Goal: Task Accomplishment & Management: Manage account settings

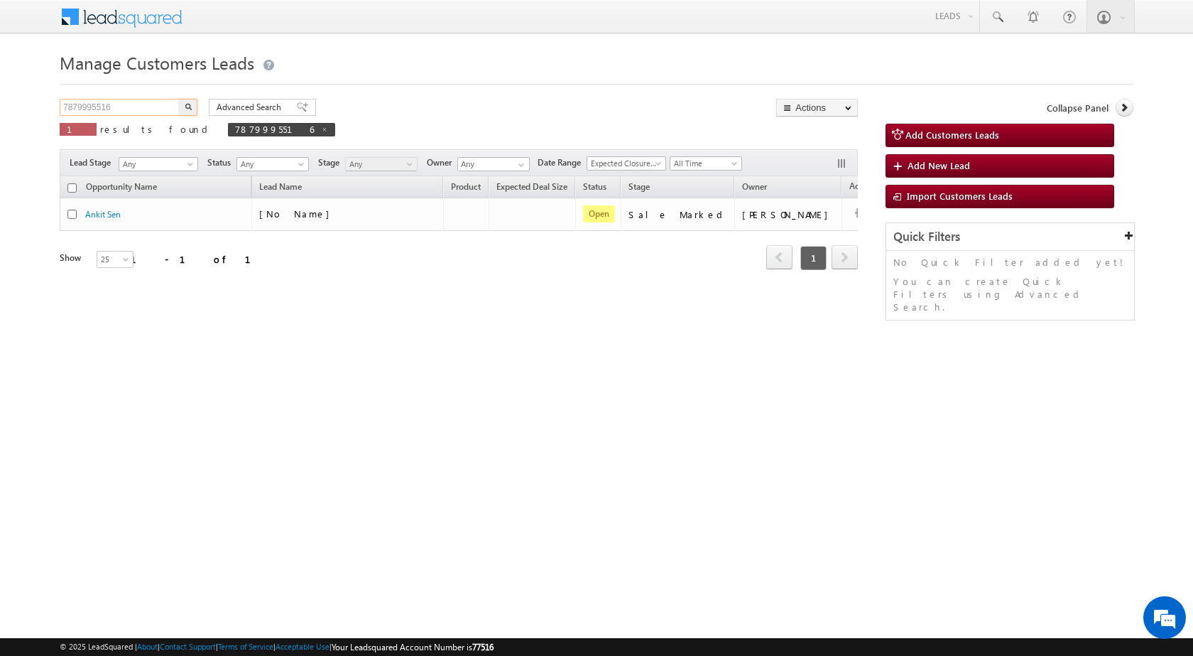
drag, startPoint x: 134, startPoint y: 107, endPoint x: 0, endPoint y: 114, distance: 133.7
click at [0, 114] on body "Menu [PERSON_NAME] sitar a8@ks erve." at bounding box center [596, 201] width 1193 height 403
paste input "938940"
type input "938940"
click at [179, 99] on button "button" at bounding box center [188, 107] width 18 height 17
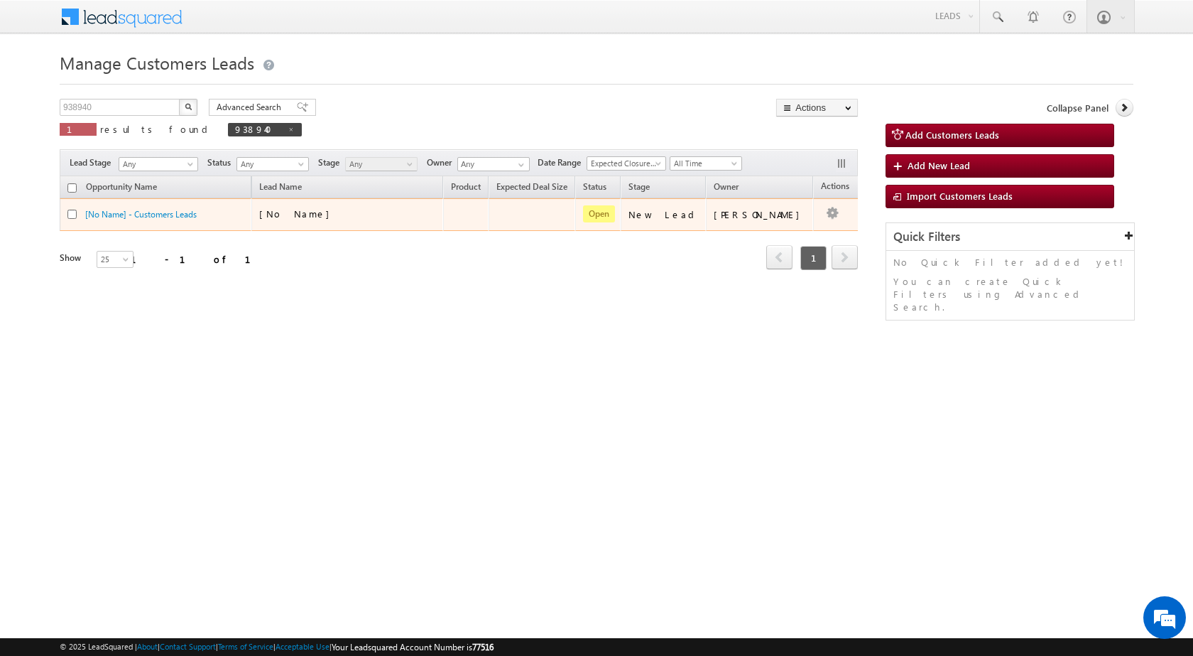
click at [385, 207] on div "[No Name]" at bounding box center [330, 213] width 142 height 13
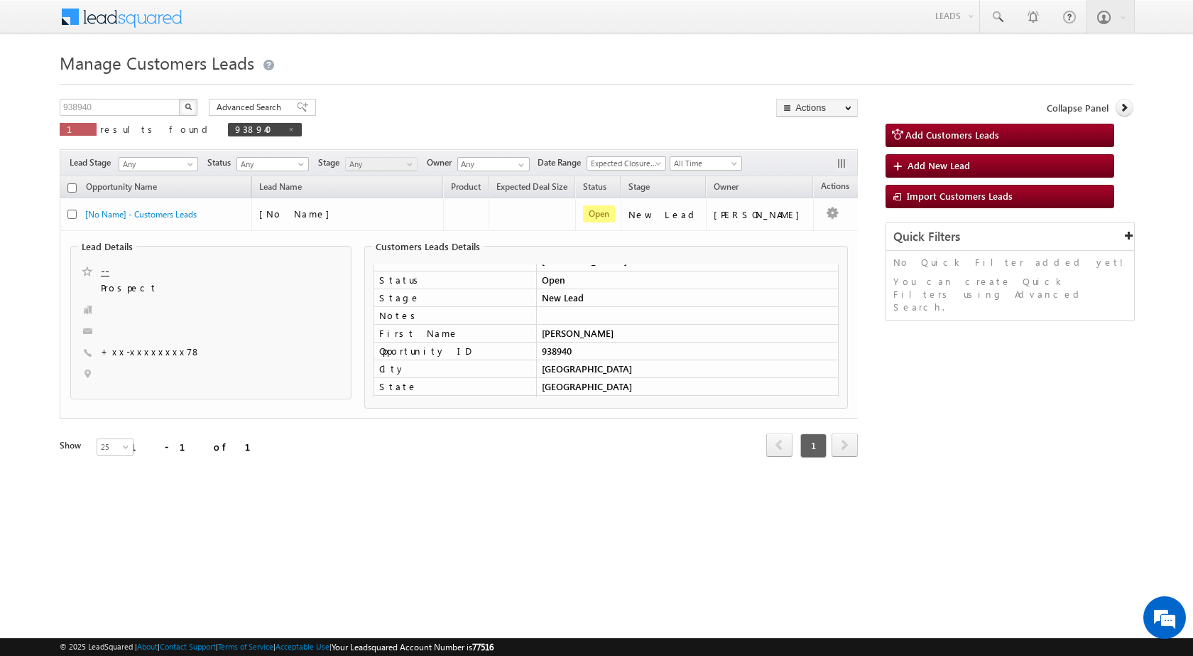
scroll to position [71, 0]
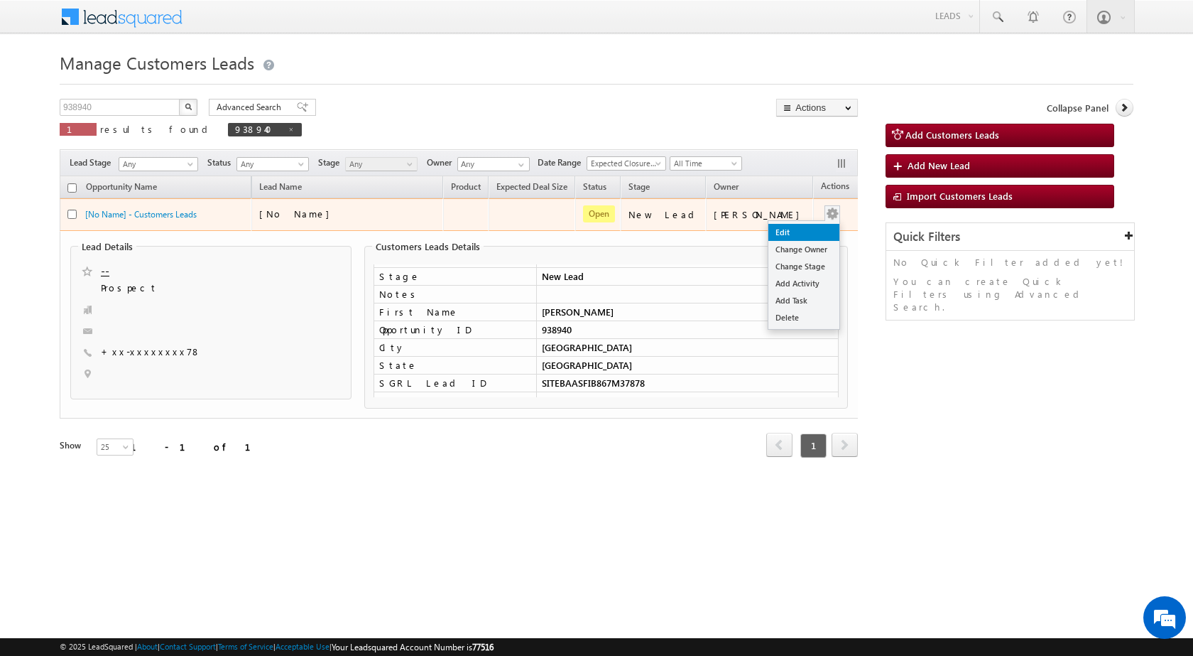
click at [782, 234] on link "Edit" at bounding box center [803, 232] width 71 height 17
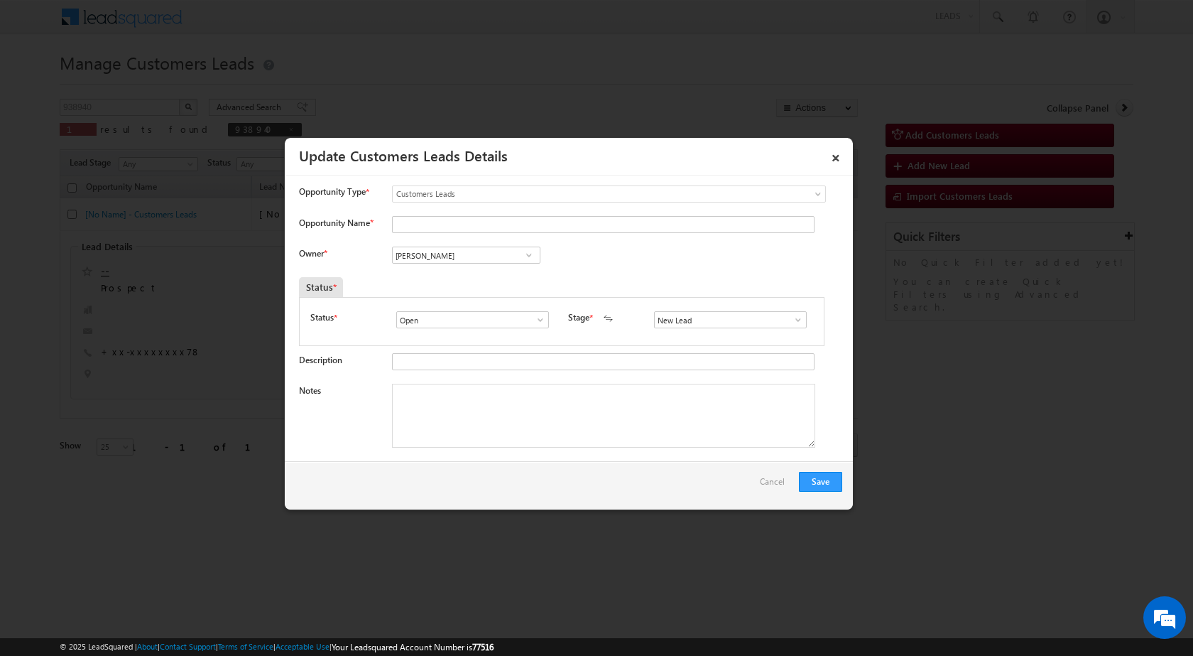
click at [792, 320] on span at bounding box center [798, 319] width 14 height 11
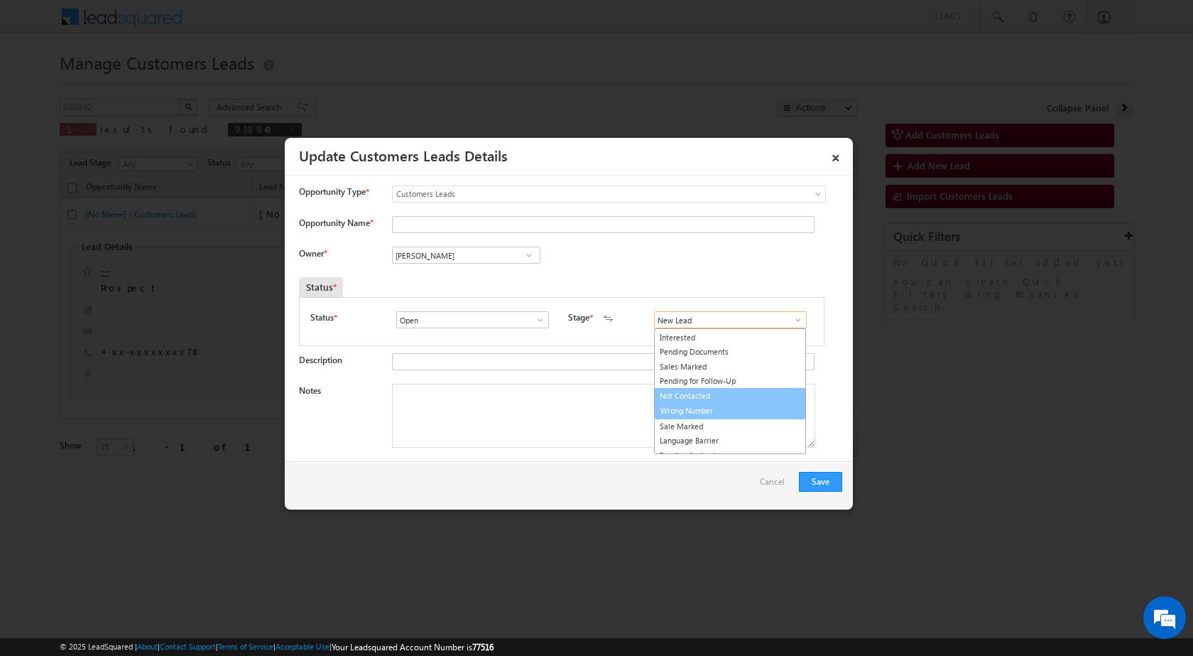
scroll to position [21, 0]
click at [682, 420] on link "Sale Marked" at bounding box center [730, 417] width 152 height 16
type input "Sale Marked"
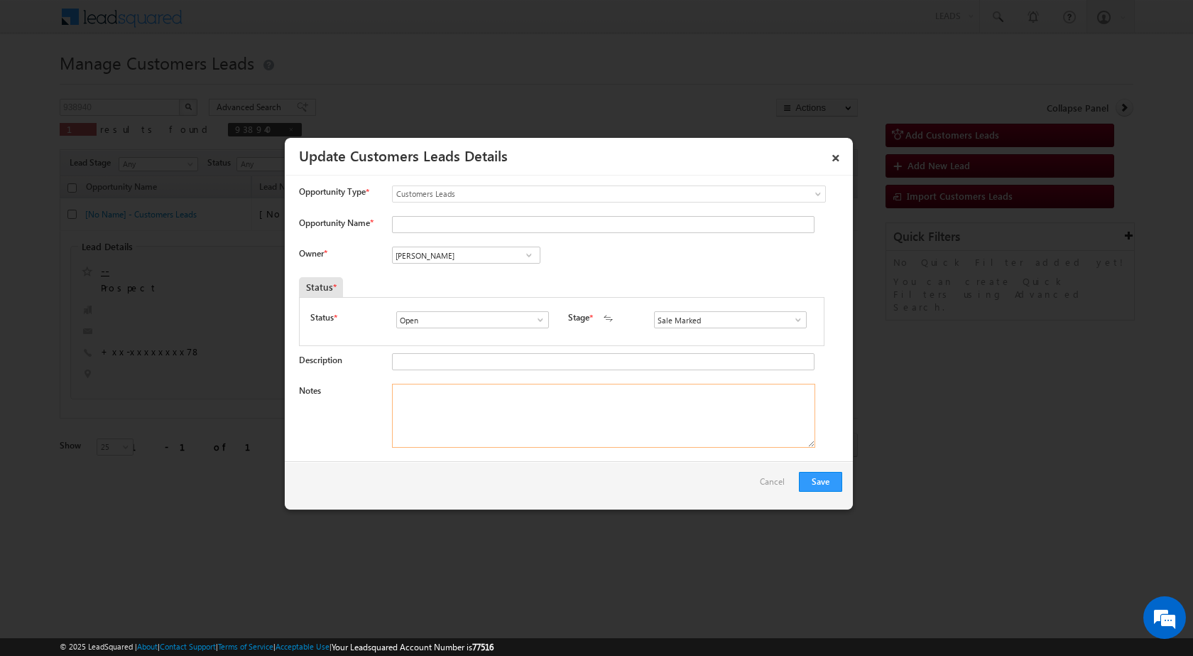
click at [425, 404] on textarea "Notes" at bounding box center [603, 416] width 423 height 64
paste textarea "938940 - VB_Know_More - [PERSON_NAME] - 9454037878 - RENOVATION - [GEOGRAPHIC_D…"
type textarea "938940 - VB_Know_More - [PERSON_NAME] - 9454037878 - RENOVATION - [GEOGRAPHIC_D…"
click at [620, 270] on div "Owner * Vikas Halwai Vikas Halwai Vikas Halwai" at bounding box center [570, 257] width 543 height 23
click at [489, 246] on input "[PERSON_NAME]" at bounding box center [466, 254] width 148 height 17
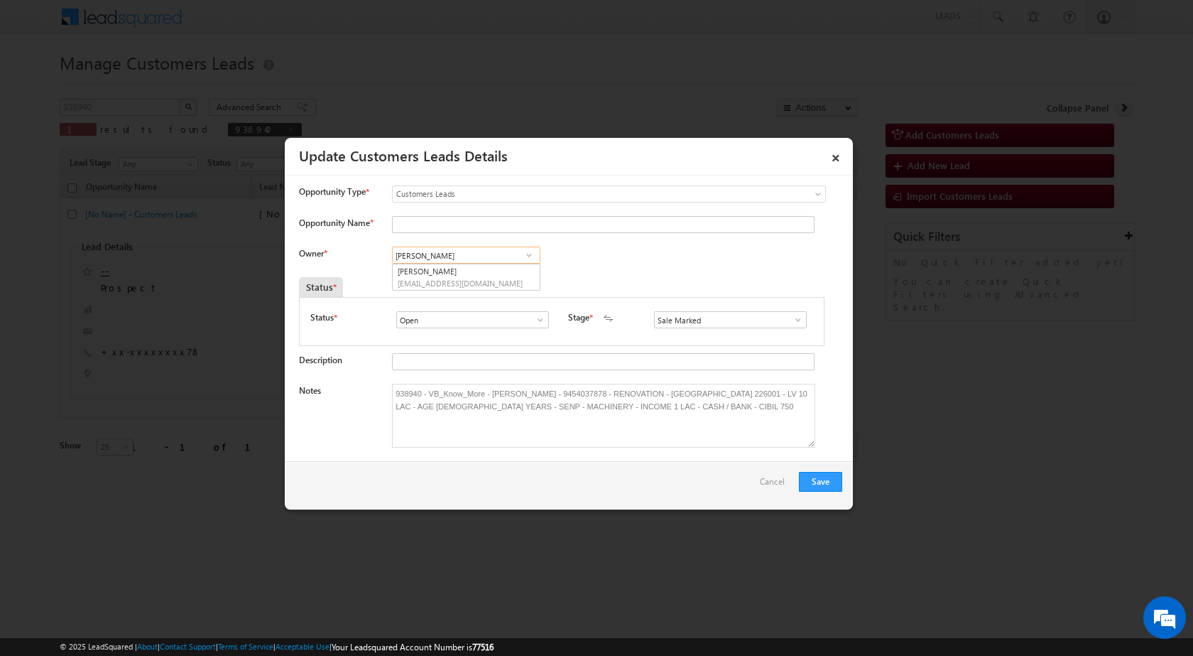
paste input "[PERSON_NAME][EMAIL_ADDRESS][DOMAIN_NAME]"
click at [446, 279] on span "[PERSON_NAME][EMAIL_ADDRESS][DOMAIN_NAME]" at bounding box center [462, 283] width 128 height 11
type input "[PERSON_NAME]"
click at [744, 267] on div "Owner * [PERSON_NAME] [PERSON_NAME] [PERSON_NAME] [PERSON_NAME] [PERSON_NAME] 7…" at bounding box center [570, 257] width 543 height 23
click at [834, 482] on button "Save" at bounding box center [820, 482] width 43 height 20
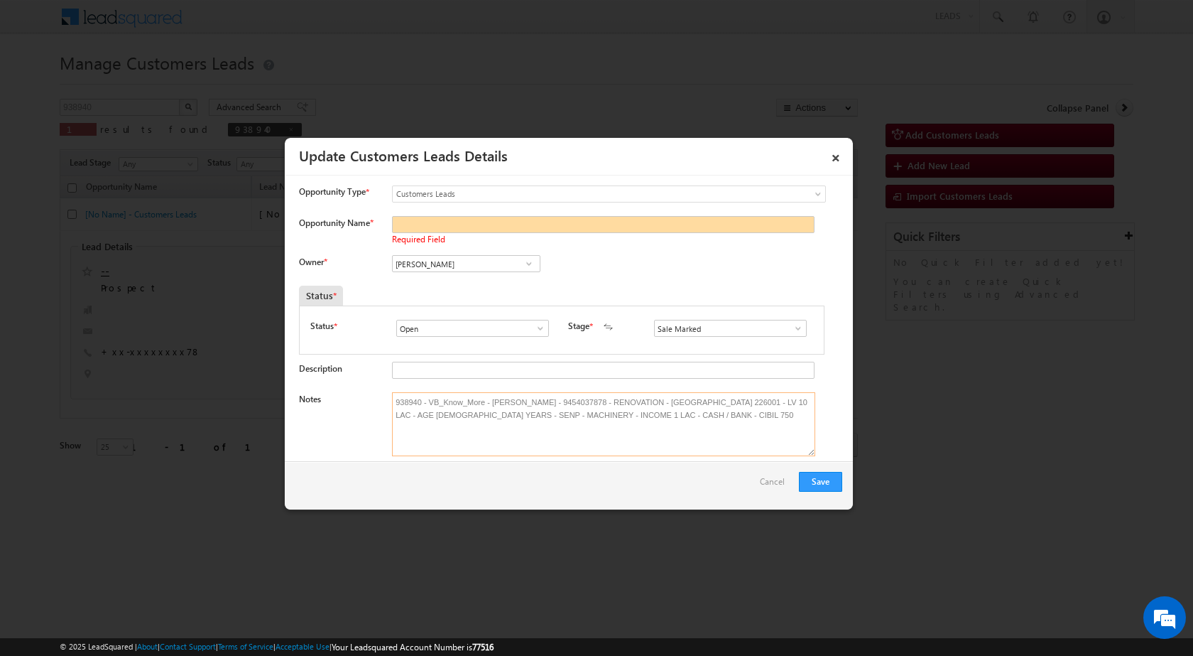
click at [506, 401] on textarea "938940 - VB_Know_More - [PERSON_NAME] - 9454037878 - RENOVATION - [GEOGRAPHIC_D…" at bounding box center [603, 424] width 423 height 64
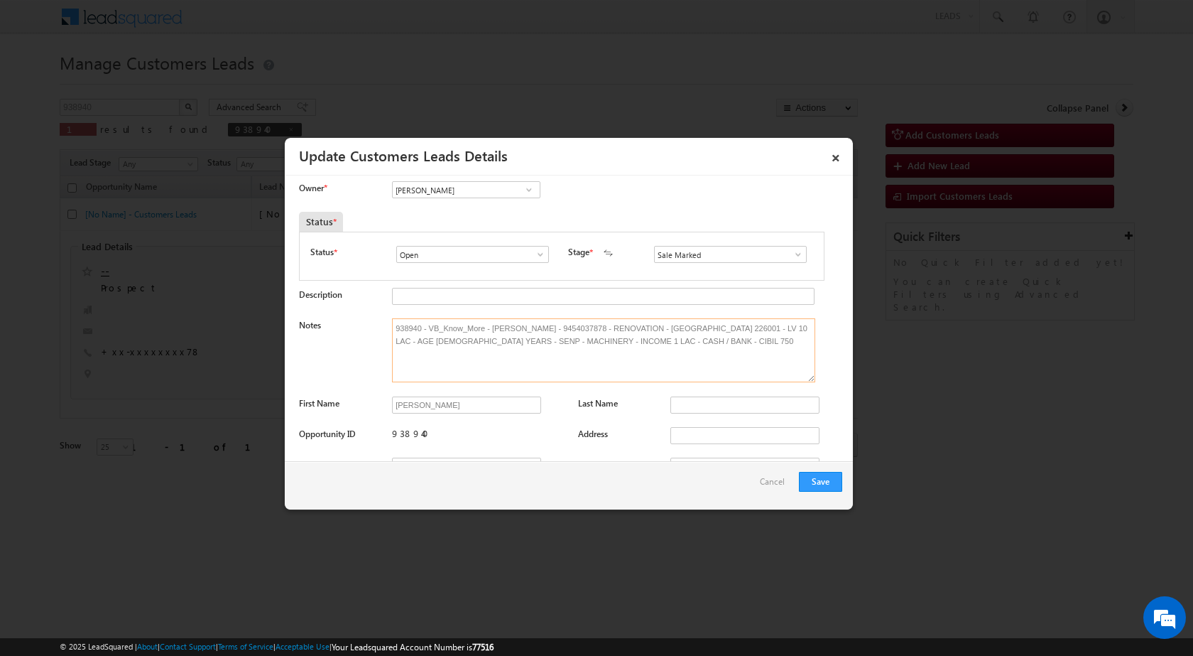
scroll to position [142, 0]
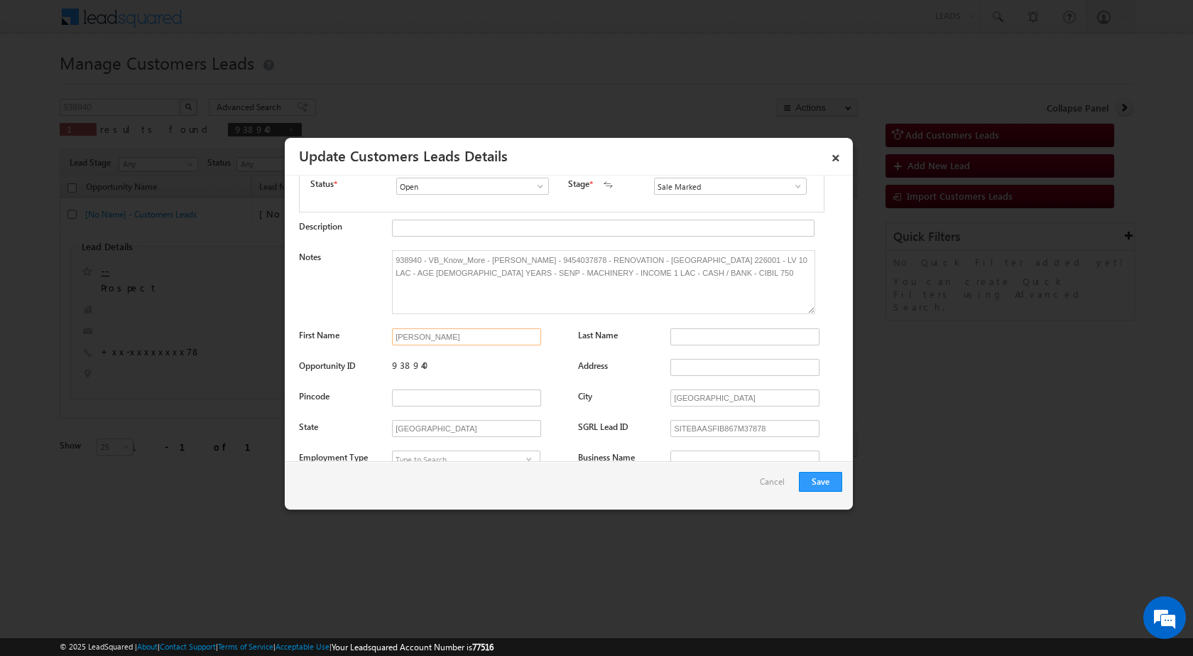
click at [464, 337] on input "[PERSON_NAME]" at bounding box center [466, 336] width 149 height 17
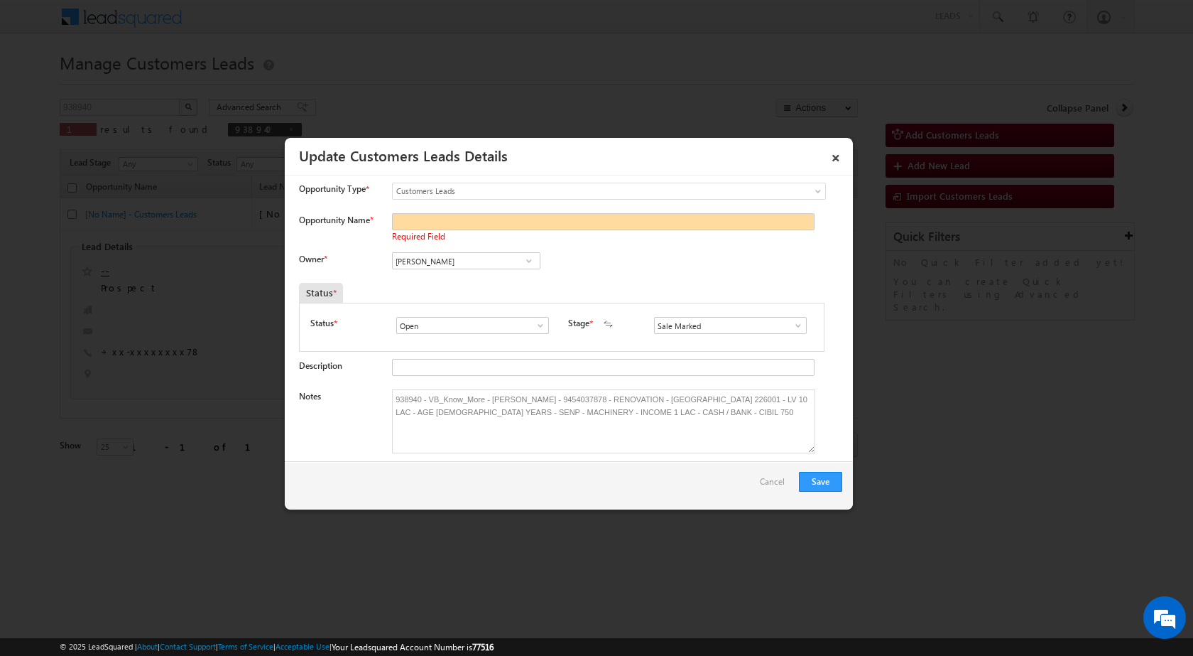
scroll to position [0, 0]
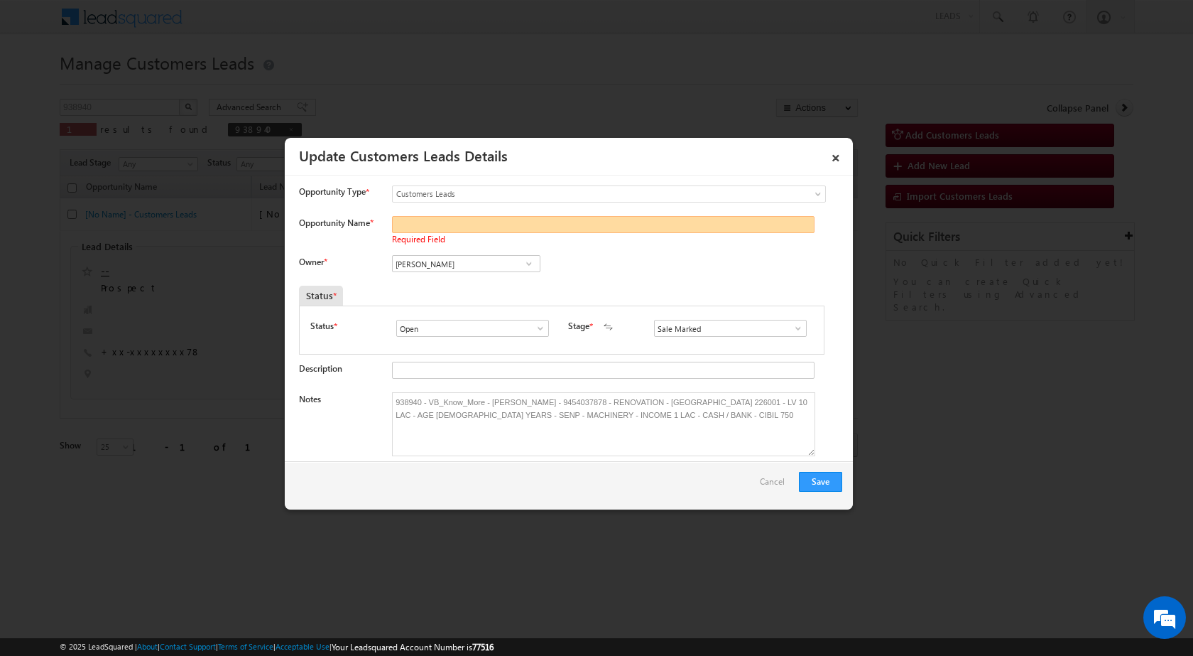
click at [444, 224] on input "Opportunity Name *" at bounding box center [603, 224] width 423 height 17
paste input "[PERSON_NAME]"
type input "[PERSON_NAME]"
click at [656, 276] on div "Owner * [PERSON_NAME] [PERSON_NAME] [PERSON_NAME] [PERSON_NAME] [PERSON_NAME] 7…" at bounding box center [570, 266] width 543 height 23
click at [809, 479] on button "Save" at bounding box center [820, 482] width 43 height 20
